Goal: Transaction & Acquisition: Purchase product/service

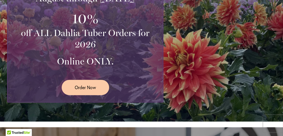
scroll to position [150, 0]
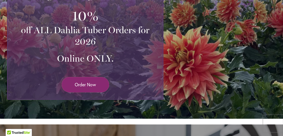
click at [86, 82] on span "Order Now" at bounding box center [85, 84] width 21 height 7
click at [75, 81] on span "Order Now" at bounding box center [85, 84] width 21 height 7
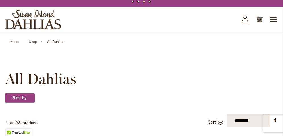
scroll to position [20, 0]
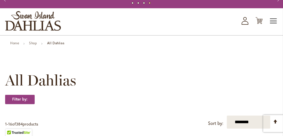
click at [271, 20] on span "Toggle Nav" at bounding box center [273, 20] width 9 height 11
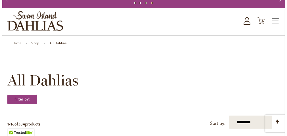
scroll to position [0, 0]
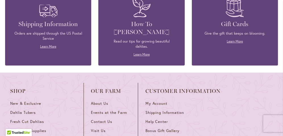
scroll to position [799, 0]
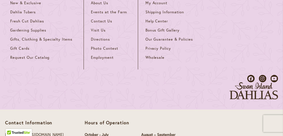
scroll to position [877, 0]
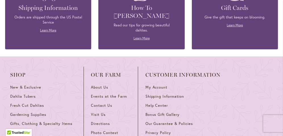
scroll to position [809, 0]
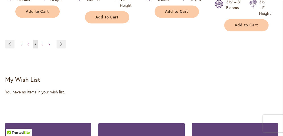
drag, startPoint x: 0, startPoint y: 0, endPoint x: 20, endPoint y: 106, distance: 107.8
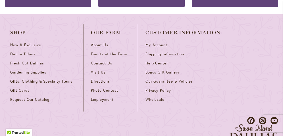
scroll to position [848, 0]
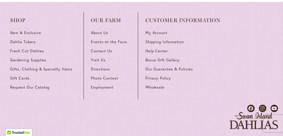
scroll to position [863, 0]
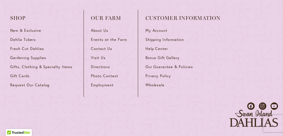
scroll to position [864, 0]
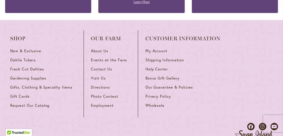
scroll to position [850, 0]
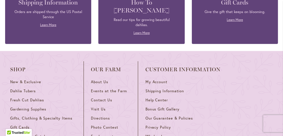
scroll to position [816, 0]
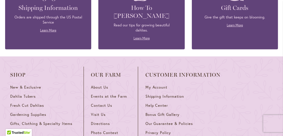
scroll to position [801, 0]
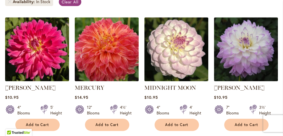
scroll to position [169, 0]
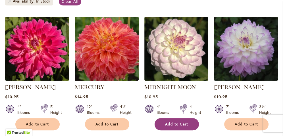
click at [173, 125] on span "Add to Cart" at bounding box center [176, 124] width 23 height 5
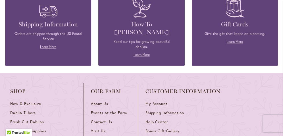
scroll to position [808, 0]
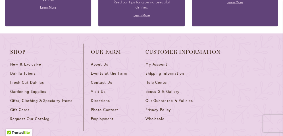
scroll to position [839, 0]
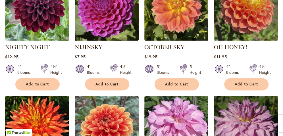
scroll to position [451, 0]
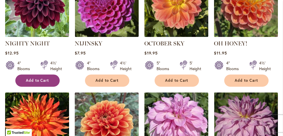
click at [49, 79] on span "Add to Cart" at bounding box center [37, 80] width 23 height 5
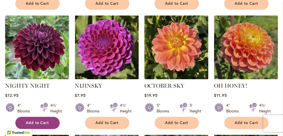
scroll to position [423, 0]
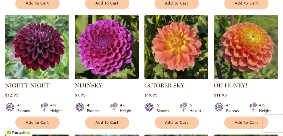
click at [69, 93] on div "$12.95" at bounding box center [37, 94] width 64 height 5
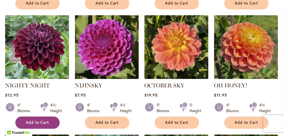
click at [49, 121] on span "Add to Cart" at bounding box center [37, 122] width 23 height 5
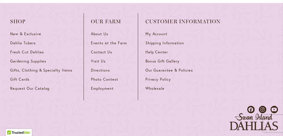
scroll to position [860, 0]
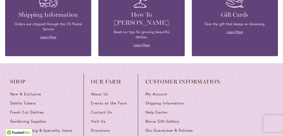
scroll to position [793, 0]
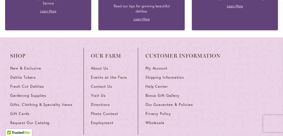
scroll to position [822, 0]
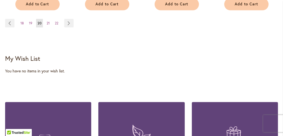
scroll to position [654, 0]
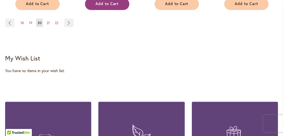
click at [107, 6] on span "Add to Cart" at bounding box center [106, 3] width 23 height 5
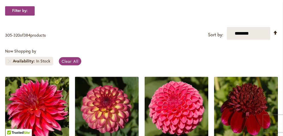
scroll to position [98, 0]
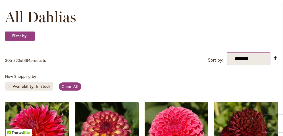
click at [253, 55] on select "**********" at bounding box center [247, 58] width 43 height 13
select select "*****"
click at [226, 52] on select "**********" at bounding box center [247, 58] width 43 height 13
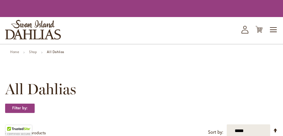
scroll to position [120, 0]
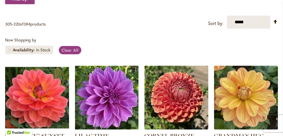
click at [111, 44] on div "Now Shopping by Availability In Stock Clear All" at bounding box center [141, 47] width 272 height 20
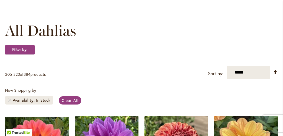
scroll to position [74, 0]
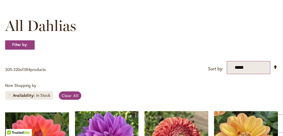
click at [243, 62] on select "**********" at bounding box center [247, 67] width 43 height 13
click at [226, 61] on select "**********" at bounding box center [247, 67] width 43 height 13
click at [275, 66] on link "Set Descending Direction" at bounding box center [275, 67] width 5 height 7
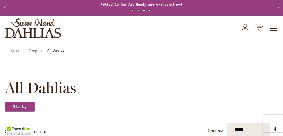
scroll to position [18, 0]
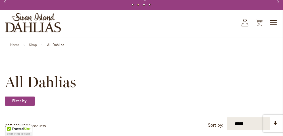
click at [58, 44] on strong "All Dahlias" at bounding box center [55, 45] width 17 height 4
click at [40, 82] on span "All Dahlias" at bounding box center [40, 82] width 71 height 17
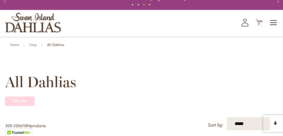
click at [23, 101] on strong "Filter by:" at bounding box center [20, 101] width 30 height 10
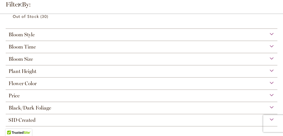
scroll to position [19, 0]
click at [26, 95] on div "Price" at bounding box center [141, 94] width 271 height 9
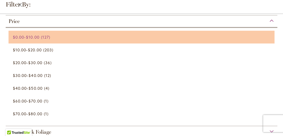
click at [44, 37] on link "$0.00 - $10.00 127 items" at bounding box center [142, 37] width 259 height 10
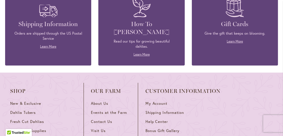
scroll to position [784, 0]
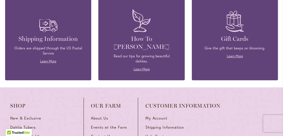
scroll to position [799, 0]
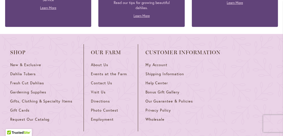
scroll to position [838, 0]
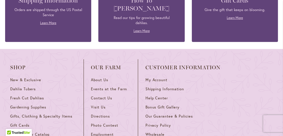
scroll to position [816, 0]
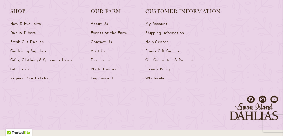
scroll to position [874, 0]
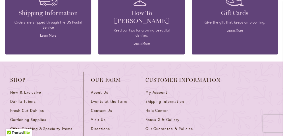
scroll to position [804, 0]
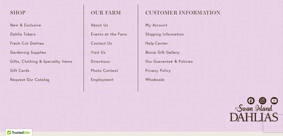
scroll to position [860, 0]
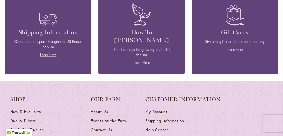
scroll to position [784, 0]
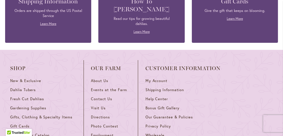
scroll to position [837, 0]
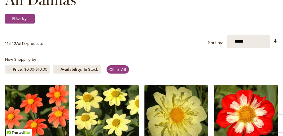
scroll to position [103, 0]
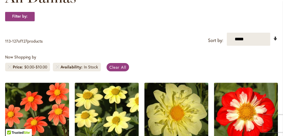
click at [274, 40] on link "Set Ascending Direction" at bounding box center [275, 38] width 5 height 7
click at [274, 35] on link "Set Ascending Direction" at bounding box center [275, 38] width 5 height 7
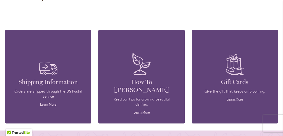
scroll to position [734, 0]
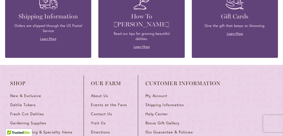
scroll to position [792, 0]
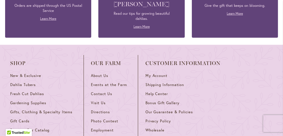
scroll to position [821, 0]
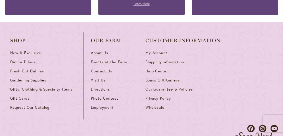
scroll to position [837, 0]
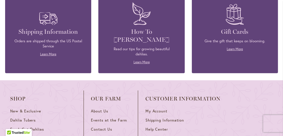
scroll to position [785, 0]
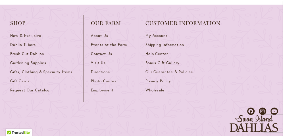
scroll to position [848, 0]
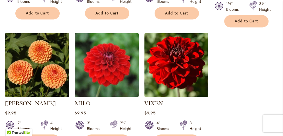
scroll to position [527, 0]
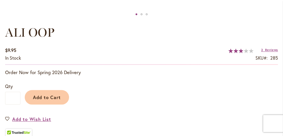
scroll to position [354, 0]
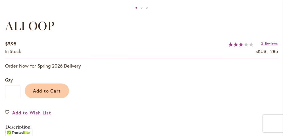
click at [110, 111] on div "Add to Wish List" at bounding box center [141, 112] width 272 height 7
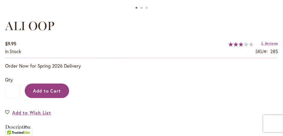
click at [49, 89] on span "Add to Cart" at bounding box center [47, 91] width 28 height 6
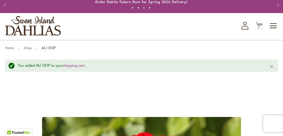
scroll to position [0, 0]
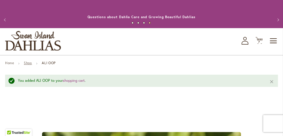
click at [30, 64] on link "Shop" at bounding box center [28, 63] width 8 height 4
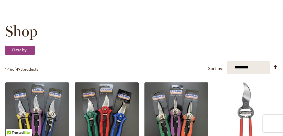
scroll to position [69, 0]
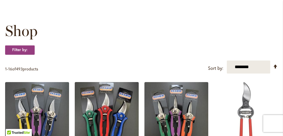
click at [122, 109] on img at bounding box center [106, 113] width 67 height 67
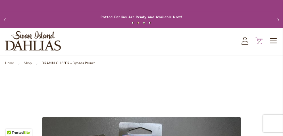
click at [260, 38] on icon "Cart .cls-1 { fill: #231f20; }" at bounding box center [258, 40] width 7 height 7
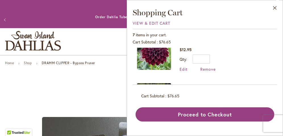
scroll to position [159, 0]
click at [205, 67] on span "Remove" at bounding box center [207, 68] width 15 height 5
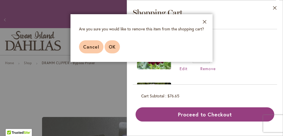
click at [117, 47] on button "OK" at bounding box center [111, 46] width 15 height 13
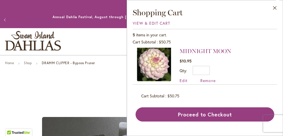
scroll to position [149, 0]
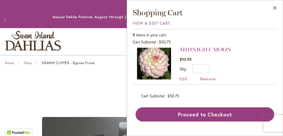
click at [145, 77] on img at bounding box center [154, 62] width 34 height 34
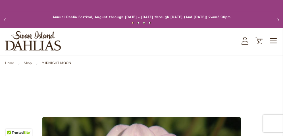
click at [9, 23] on button "Previous" at bounding box center [5, 19] width 11 height 11
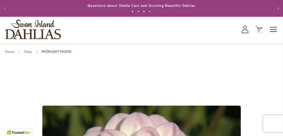
scroll to position [11, 0]
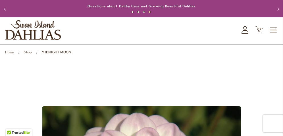
click at [3, 7] on button "Previous" at bounding box center [5, 8] width 11 height 11
click at [259, 30] on span "5" at bounding box center [259, 31] width 2 height 4
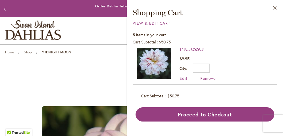
click at [141, 42] on span "Cart Subtotal" at bounding box center [144, 41] width 23 height 5
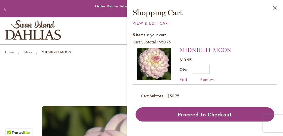
scroll to position [148, 0]
click at [207, 76] on span "Remove" at bounding box center [207, 78] width 15 height 5
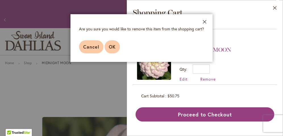
click at [111, 49] on span "OK" at bounding box center [112, 47] width 7 height 6
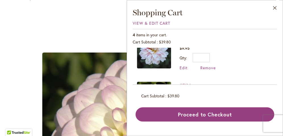
scroll to position [66, 0]
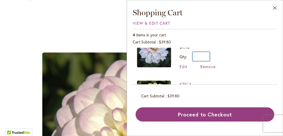
click at [200, 56] on input "*" at bounding box center [200, 56] width 17 height 9
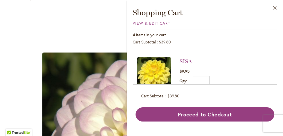
scroll to position [95, 0]
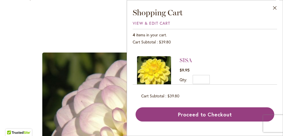
type input "*"
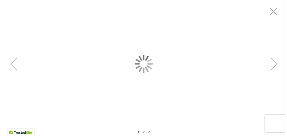
scroll to position [0, 0]
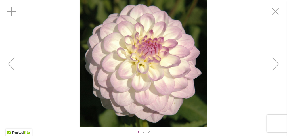
click at [12, 66] on div "Previous" at bounding box center [11, 64] width 23 height 23
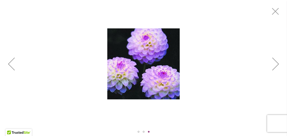
scroll to position [11, 0]
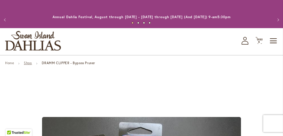
click at [29, 64] on link "Shop" at bounding box center [28, 63] width 8 height 4
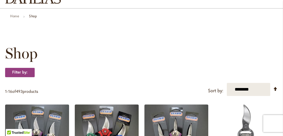
scroll to position [48, 0]
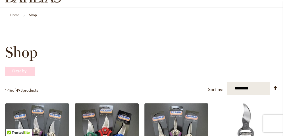
click at [25, 70] on strong "Filter by:" at bounding box center [20, 71] width 30 height 10
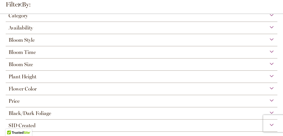
scroll to position [0, 0]
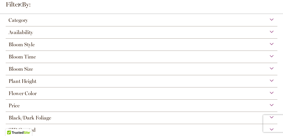
click at [48, 81] on div "Plant Height" at bounding box center [141, 79] width 271 height 9
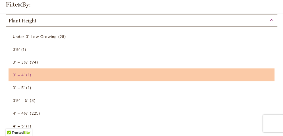
click at [21, 74] on span "3' – 4'" at bounding box center [19, 74] width 12 height 5
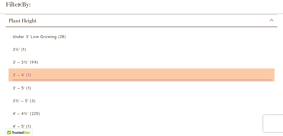
click at [22, 73] on span "3' – 4'" at bounding box center [19, 74] width 12 height 5
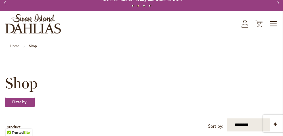
scroll to position [9, 0]
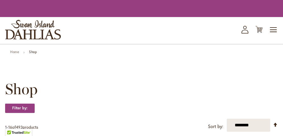
scroll to position [38, 0]
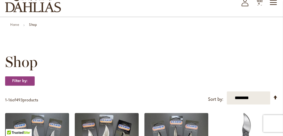
click at [35, 24] on strong "Shop" at bounding box center [33, 24] width 8 height 4
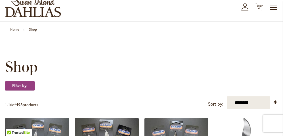
scroll to position [0, 0]
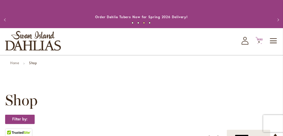
click at [257, 41] on span "4 4 items" at bounding box center [259, 42] width 6 height 3
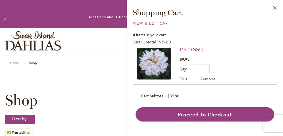
scroll to position [63, 0]
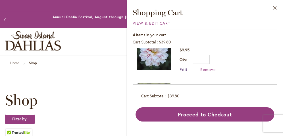
click at [184, 68] on span "Edit" at bounding box center [183, 69] width 8 height 5
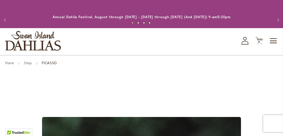
click at [9, 19] on button "Previous" at bounding box center [5, 19] width 11 height 11
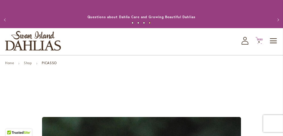
click at [259, 41] on span "4" at bounding box center [259, 42] width 2 height 4
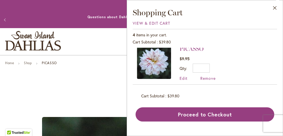
scroll to position [55, 0]
click at [205, 67] on input "*" at bounding box center [200, 67] width 17 height 9
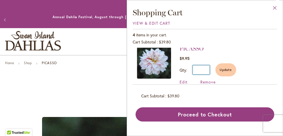
type input "*"
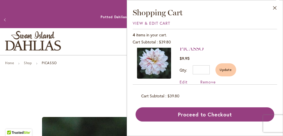
drag, startPoint x: 274, startPoint y: 7, endPoint x: 234, endPoint y: 37, distance: 49.5
click at [234, 37] on div "Close Shopping Cart View & Edit Cart 4 items in your cart. Cart Subtotal $39.80…" at bounding box center [205, 64] width 144 height 114
click at [221, 68] on span "Update" at bounding box center [225, 70] width 12 height 4
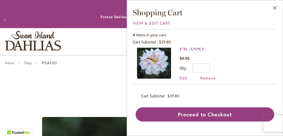
type input "*"
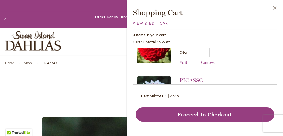
scroll to position [0, 0]
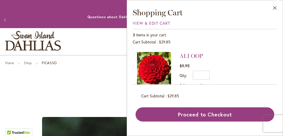
click at [108, 42] on div "Toggle Nav Shop All Shop Dahlia Tubers Collections Fresh Cut Dahlias Gardening …" at bounding box center [141, 41] width 283 height 27
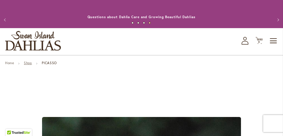
click at [28, 64] on link "Shop" at bounding box center [28, 63] width 8 height 4
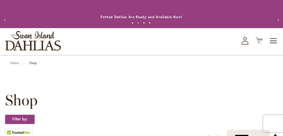
click at [33, 62] on strong "Shop" at bounding box center [33, 63] width 8 height 4
drag, startPoint x: 273, startPoint y: 42, endPoint x: 159, endPoint y: 77, distance: 119.6
click at [16, 62] on link "Home" at bounding box center [14, 63] width 9 height 4
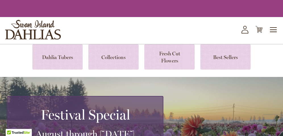
click at [64, 56] on link at bounding box center [57, 56] width 50 height 25
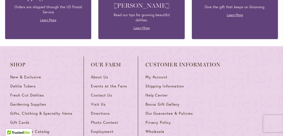
scroll to position [857, 0]
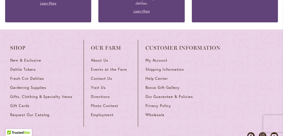
scroll to position [892, 0]
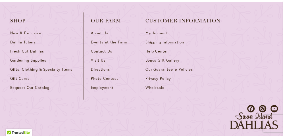
scroll to position [909, 0]
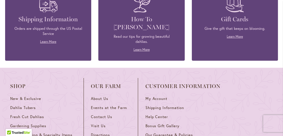
scroll to position [864, 0]
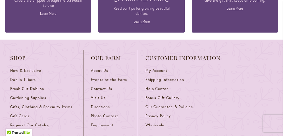
scroll to position [886, 0]
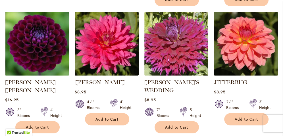
scroll to position [590, 0]
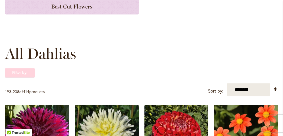
click at [25, 74] on strong "Filter by:" at bounding box center [20, 73] width 30 height 10
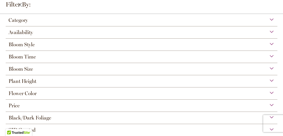
click at [35, 92] on span "Flower Color" at bounding box center [23, 93] width 28 height 6
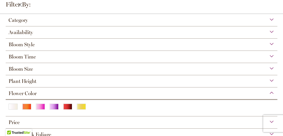
scroll to position [27, 0]
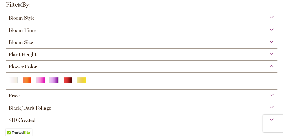
click at [183, 18] on div "Bloom Style" at bounding box center [141, 16] width 271 height 9
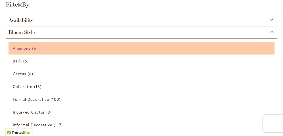
scroll to position [15, 0]
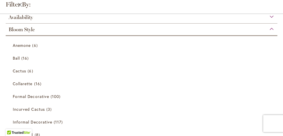
click at [267, 28] on div "Bloom Style" at bounding box center [141, 28] width 271 height 9
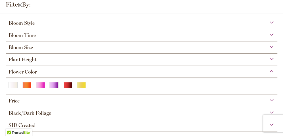
scroll to position [27, 0]
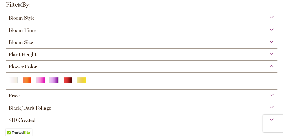
click at [147, 74] on div at bounding box center [141, 79] width 271 height 14
click at [42, 78] on div "Pink" at bounding box center [40, 80] width 9 height 6
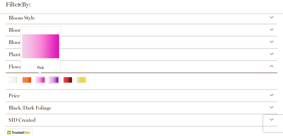
click at [53, 81] on div "Purple" at bounding box center [53, 80] width 9 height 6
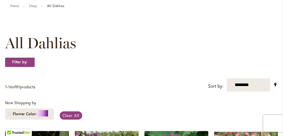
scroll to position [87, 0]
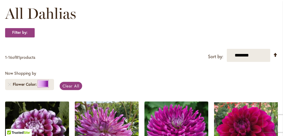
click at [44, 82] on div at bounding box center [43, 83] width 10 height 7
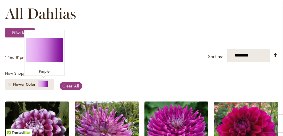
click at [26, 85] on span "Flower Color" at bounding box center [25, 84] width 25 height 6
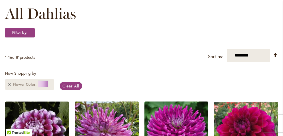
click at [11, 84] on link "Remove Flower Color Purple" at bounding box center [9, 84] width 3 height 3
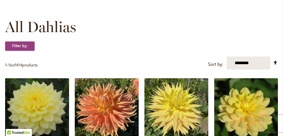
scroll to position [156, 0]
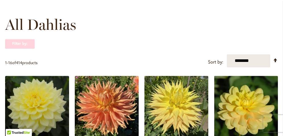
click at [24, 45] on strong "Filter by:" at bounding box center [20, 44] width 30 height 10
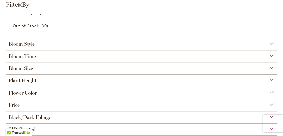
scroll to position [159, 0]
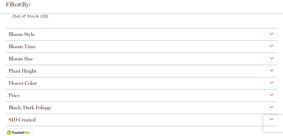
click at [40, 83] on div "Flower Color" at bounding box center [141, 81] width 271 height 9
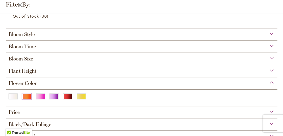
click at [28, 95] on div "Orange/Peach" at bounding box center [26, 96] width 9 height 6
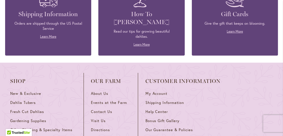
scroll to position [808, 0]
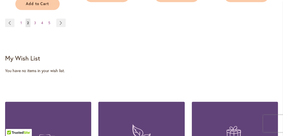
scroll to position [665, 0]
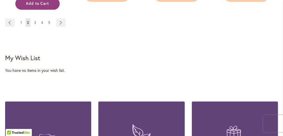
click at [33, 6] on span "Add to Cart" at bounding box center [37, 3] width 23 height 5
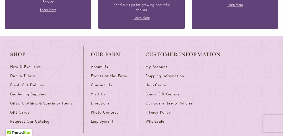
scroll to position [849, 0]
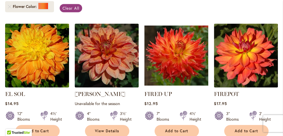
scroll to position [165, 0]
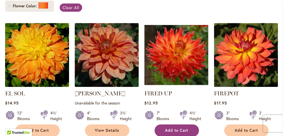
click at [176, 131] on span "Add to Cart" at bounding box center [176, 130] width 23 height 5
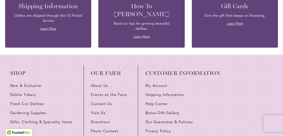
scroll to position [829, 0]
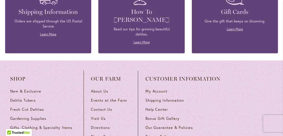
scroll to position [813, 0]
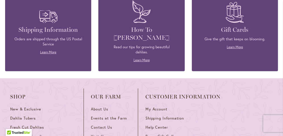
scroll to position [781, 0]
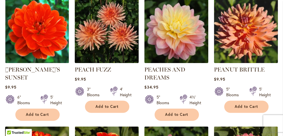
scroll to position [429, 0]
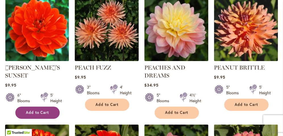
click at [49, 113] on span "Add to Cart" at bounding box center [37, 112] width 23 height 5
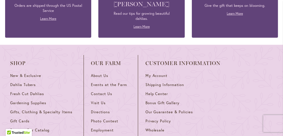
scroll to position [838, 0]
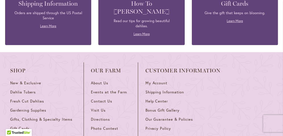
scroll to position [816, 0]
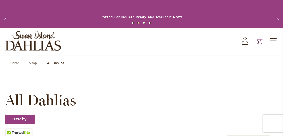
click at [259, 40] on span "6" at bounding box center [259, 42] width 2 height 4
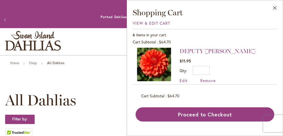
scroll to position [101, 0]
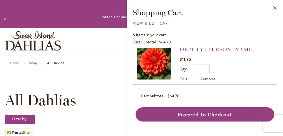
click at [208, 78] on span "Remove" at bounding box center [207, 78] width 15 height 5
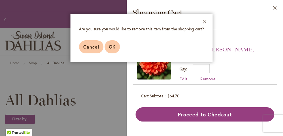
click at [111, 47] on span "OK" at bounding box center [112, 47] width 7 height 6
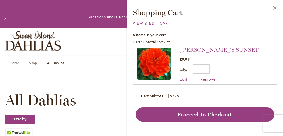
scroll to position [1, 0]
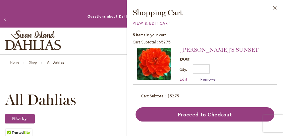
click at [205, 77] on span "Remove" at bounding box center [207, 78] width 15 height 5
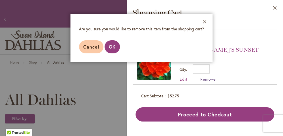
scroll to position [0, 0]
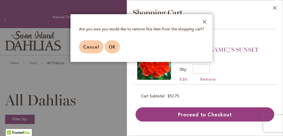
click at [109, 45] on span "OK" at bounding box center [112, 47] width 7 height 6
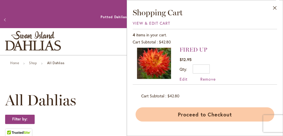
click at [202, 112] on button "Proceed to Checkout" at bounding box center [204, 114] width 138 height 14
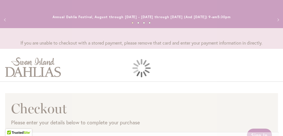
select select "**"
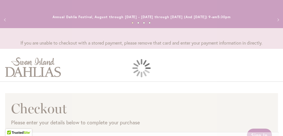
select select "**"
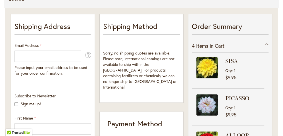
scroll to position [152, 0]
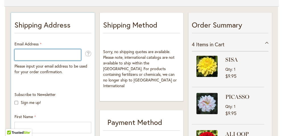
click at [69, 52] on input "Email Address" at bounding box center [47, 54] width 66 height 11
type input "**********"
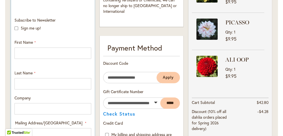
scroll to position [227, 0]
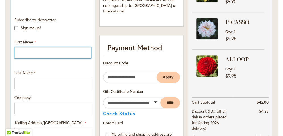
click at [28, 57] on input "First Name" at bounding box center [52, 52] width 77 height 11
type input "*****"
type input "****"
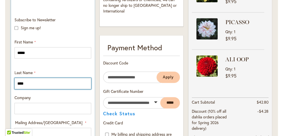
type input "**********"
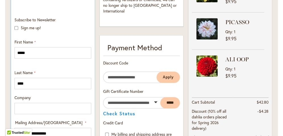
select select "**"
type input "*******"
type input "*****"
type input "**********"
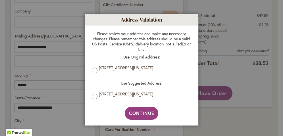
scroll to position [317, 0]
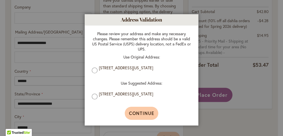
click at [140, 115] on span "Continue" at bounding box center [141, 113] width 25 height 6
type input "**********"
type input "*******"
type input "**********"
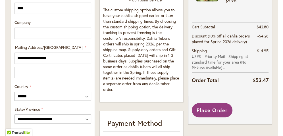
scroll to position [316, 0]
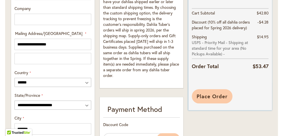
click at [216, 95] on span "Place Order" at bounding box center [211, 96] width 31 height 7
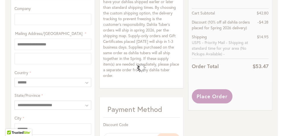
click at [212, 85] on div "Please wait..." at bounding box center [141, 68] width 283 height 136
